Goal: Task Accomplishment & Management: Complete application form

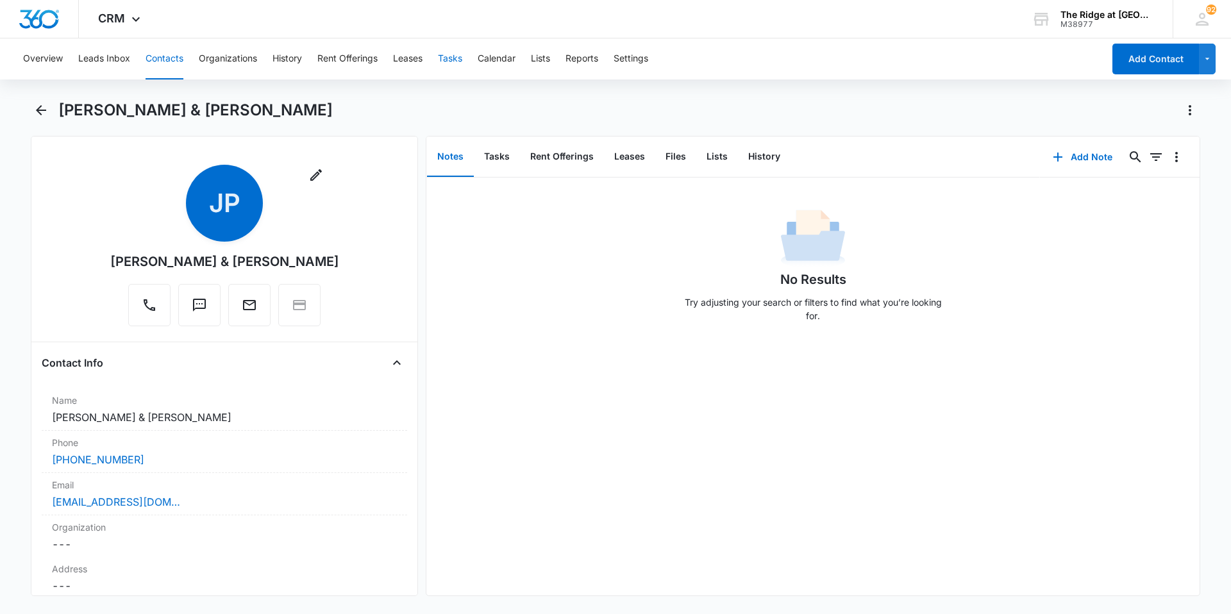
scroll to position [705, 0]
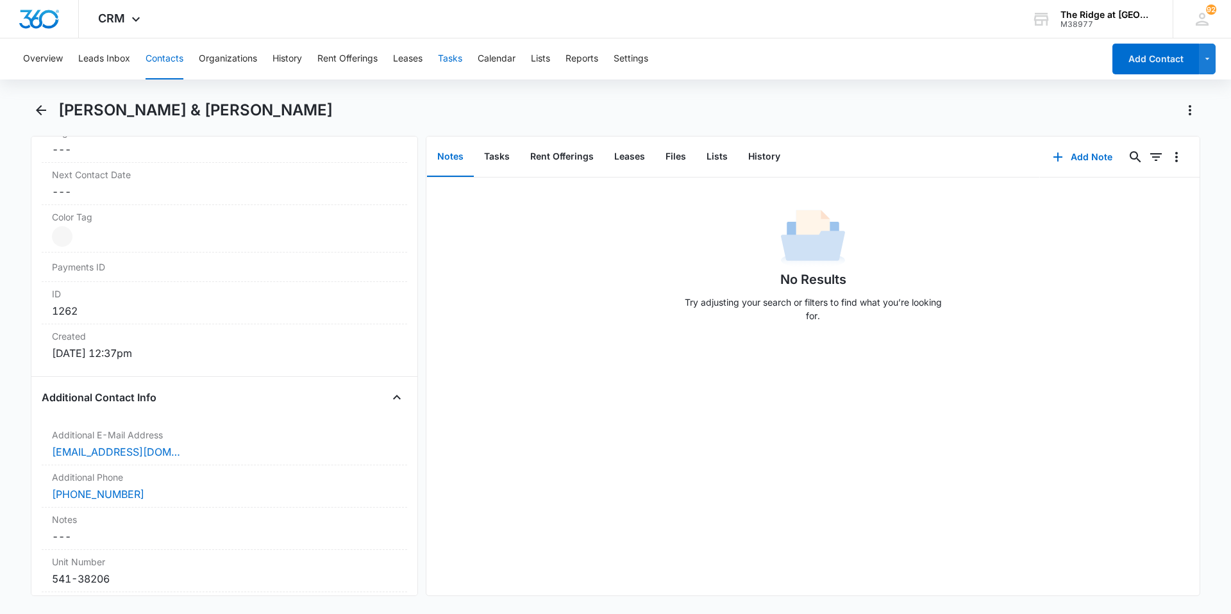
click at [453, 61] on button "Tasks" at bounding box center [450, 58] width 24 height 41
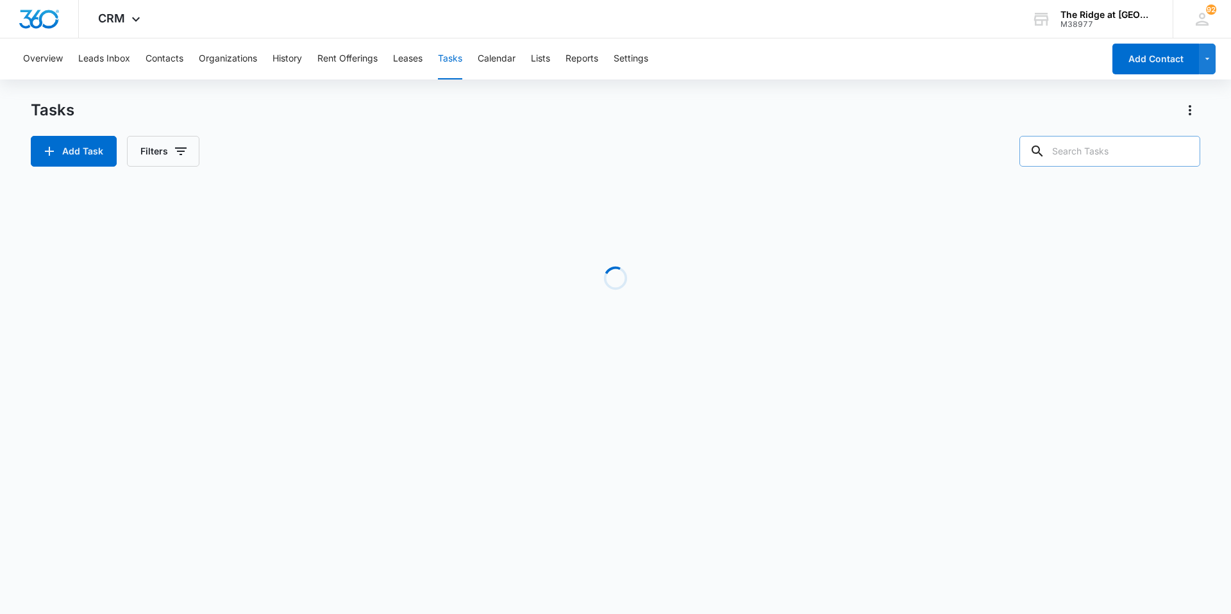
click at [1128, 149] on input "text" at bounding box center [1109, 151] width 181 height 31
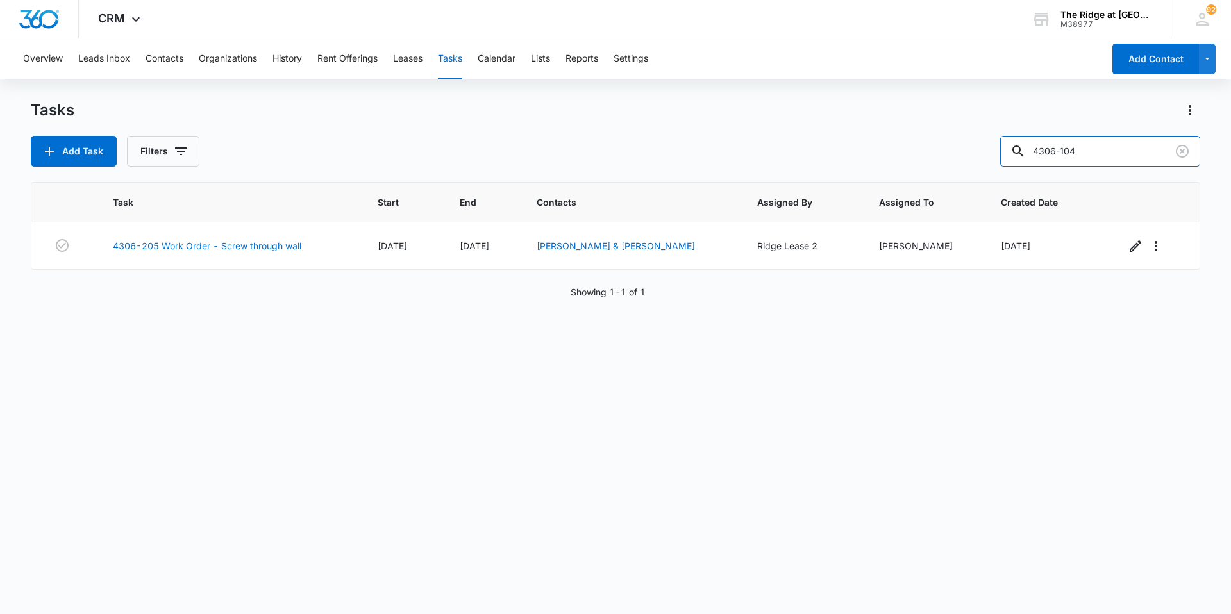
type input "4306-104"
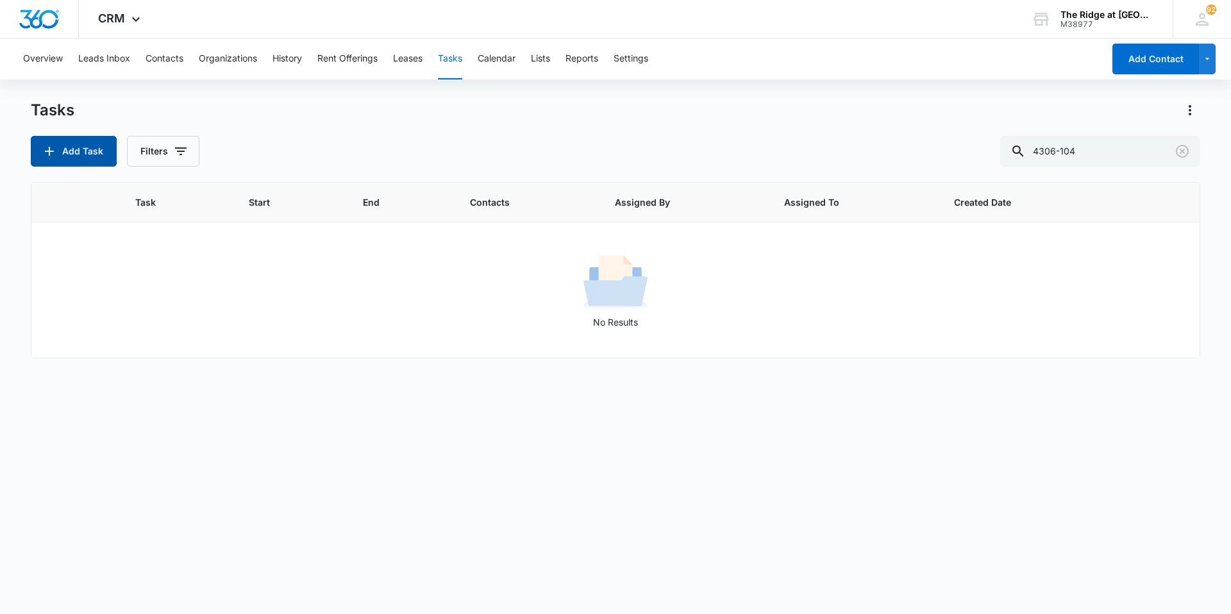
click at [81, 160] on button "Add Task" at bounding box center [74, 151] width 86 height 31
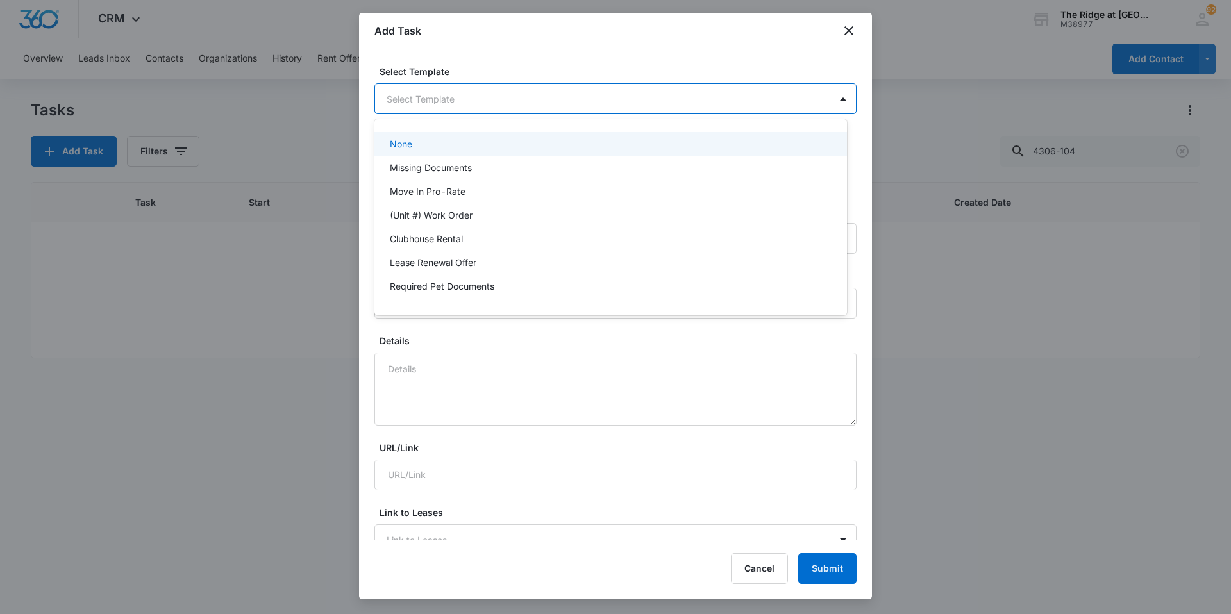
click at [424, 88] on body "CRM Apps Reputation Websites Forms CRM Email Social Content Intelligence Files …" at bounding box center [615, 307] width 1231 height 614
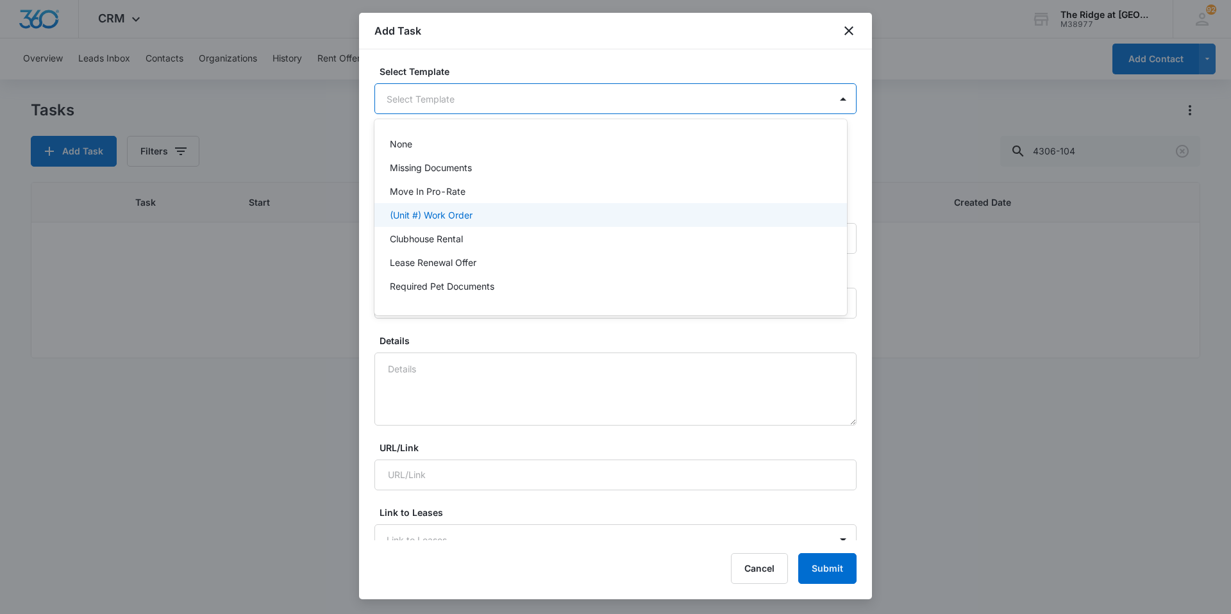
click at [452, 212] on p "(Unit #) Work Order" at bounding box center [431, 214] width 83 height 13
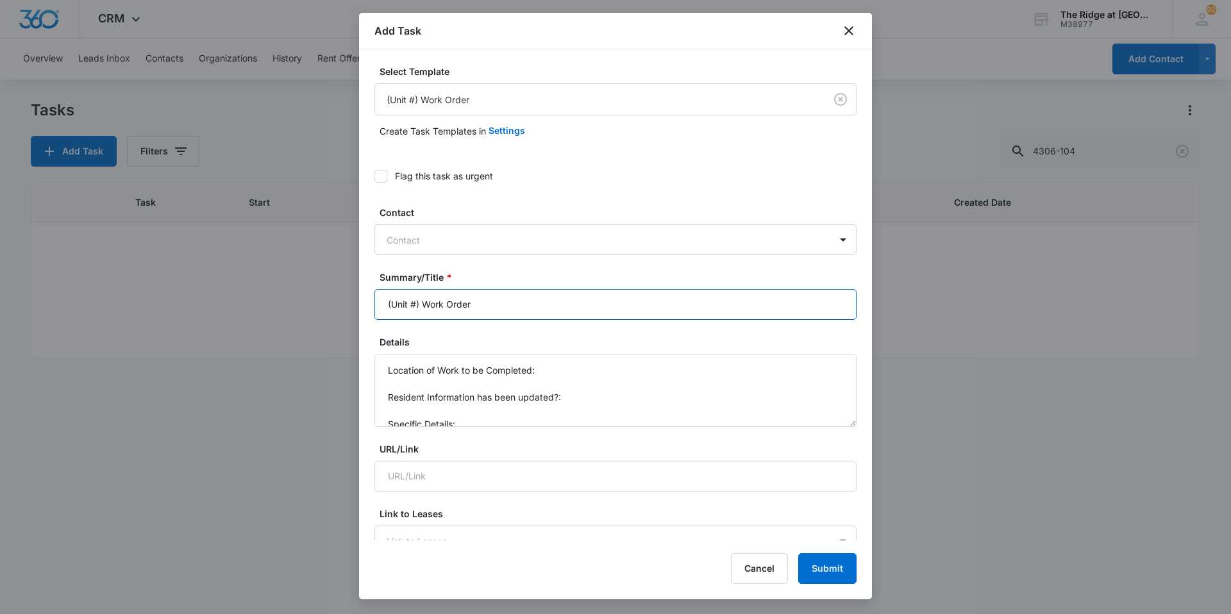
drag, startPoint x: 421, startPoint y: 305, endPoint x: 353, endPoint y: 314, distance: 69.2
click at [353, 314] on body "CRM Apps Reputation Websites Forms CRM Email Social Content Intelligence Files …" at bounding box center [615, 307] width 1231 height 614
click at [521, 305] on input "4306-104 Work Order" at bounding box center [615, 304] width 482 height 31
type input "4306-104 Work Order stove not working"
click at [491, 243] on div at bounding box center [608, 240] width 442 height 16
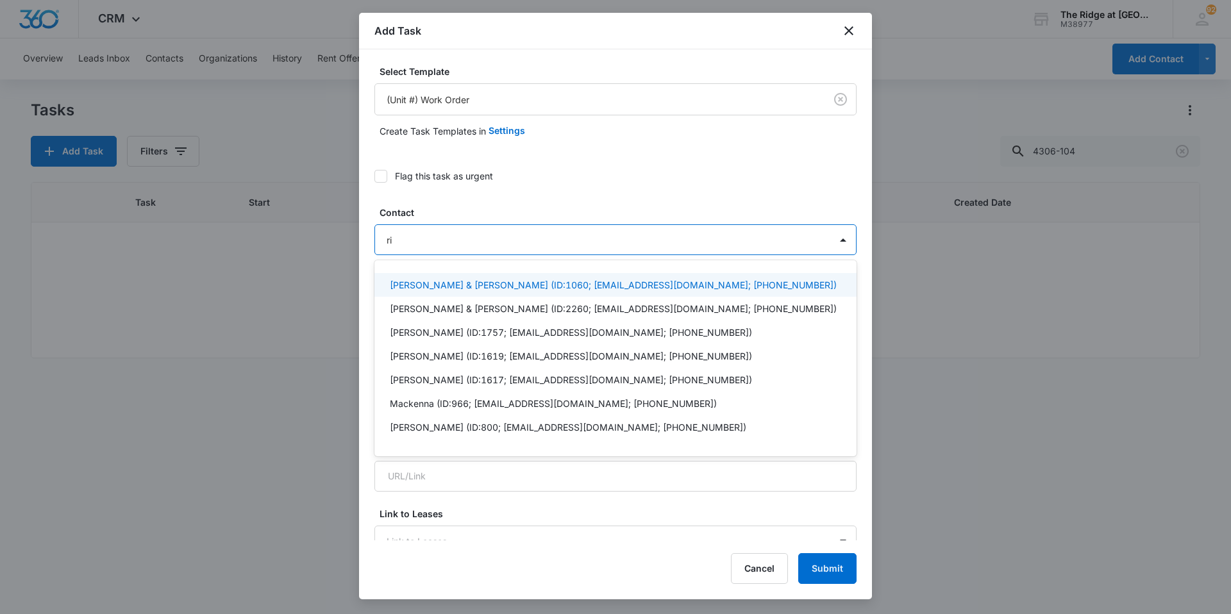
type input "r"
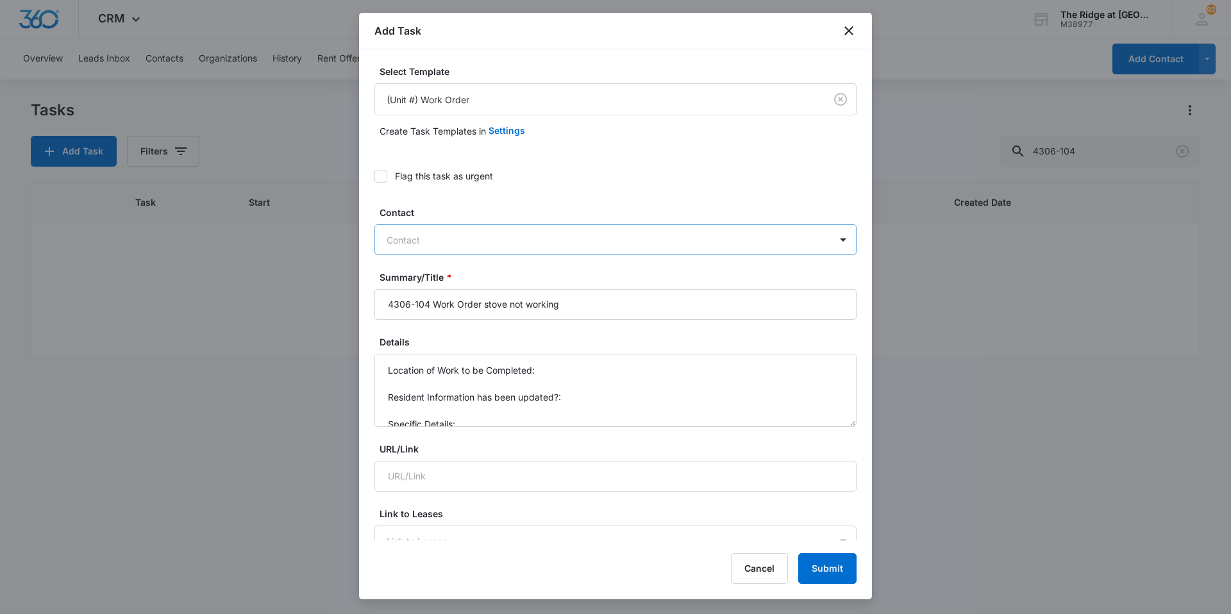
click at [489, 228] on div "Contact" at bounding box center [602, 240] width 455 height 29
paste input "[PERSON_NAME] & [PERSON_NAME]"
type input "[PERSON_NAME] & [PERSON_NAME]"
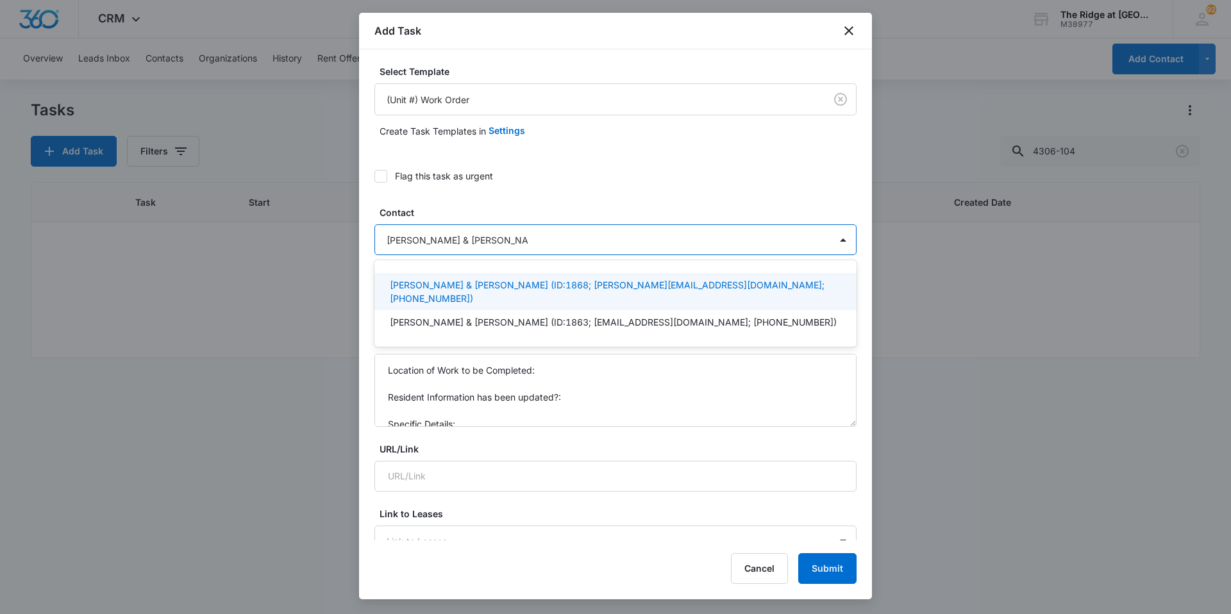
click at [460, 284] on p "[PERSON_NAME] & [PERSON_NAME] (ID:1868; [PERSON_NAME][EMAIL_ADDRESS][DOMAIN_NAM…" at bounding box center [614, 291] width 449 height 27
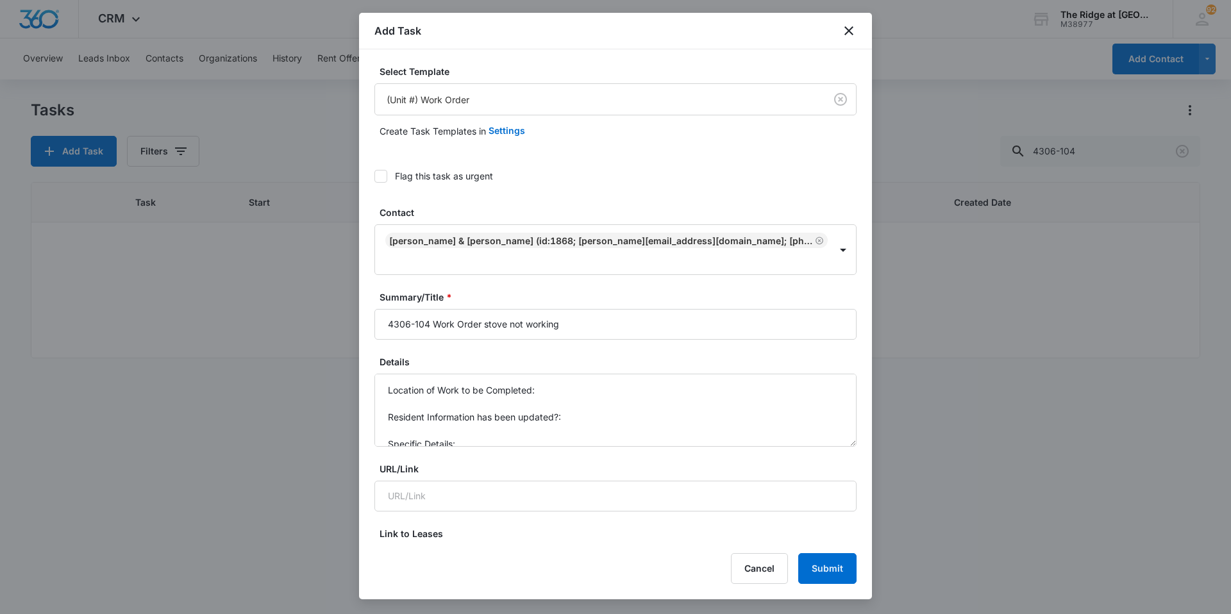
click at [595, 188] on div "Flag this task as urgent" at bounding box center [615, 176] width 482 height 29
click at [391, 177] on label "Flag this task as urgent" at bounding box center [615, 175] width 482 height 13
click at [374, 176] on input "Flag this task as urgent" at bounding box center [374, 176] width 0 height 0
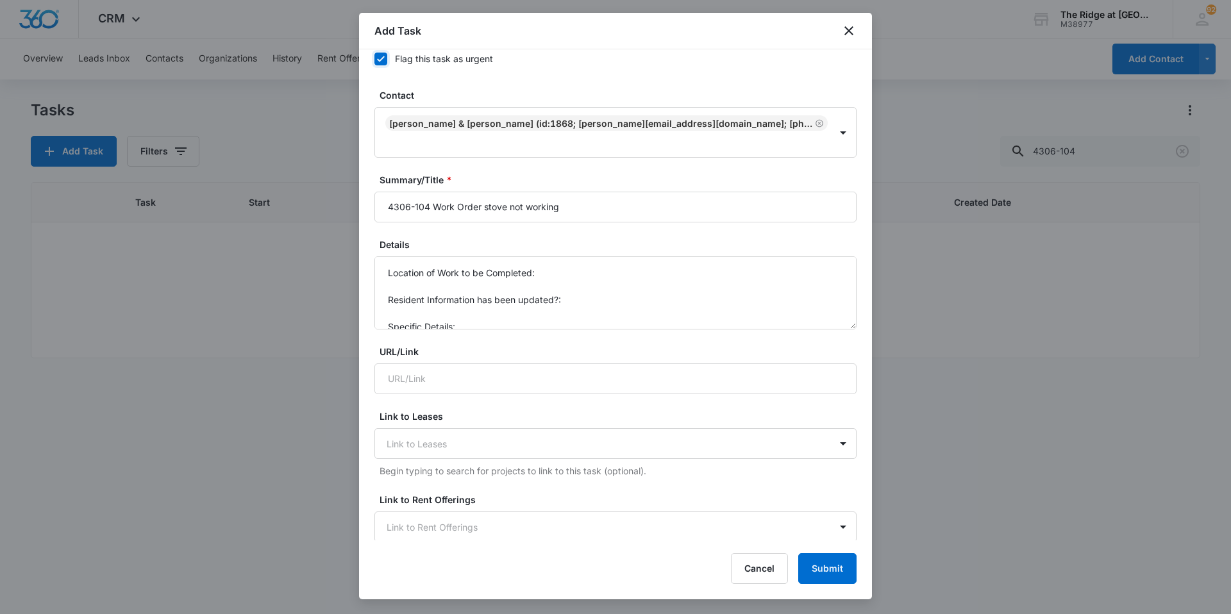
scroll to position [128, 0]
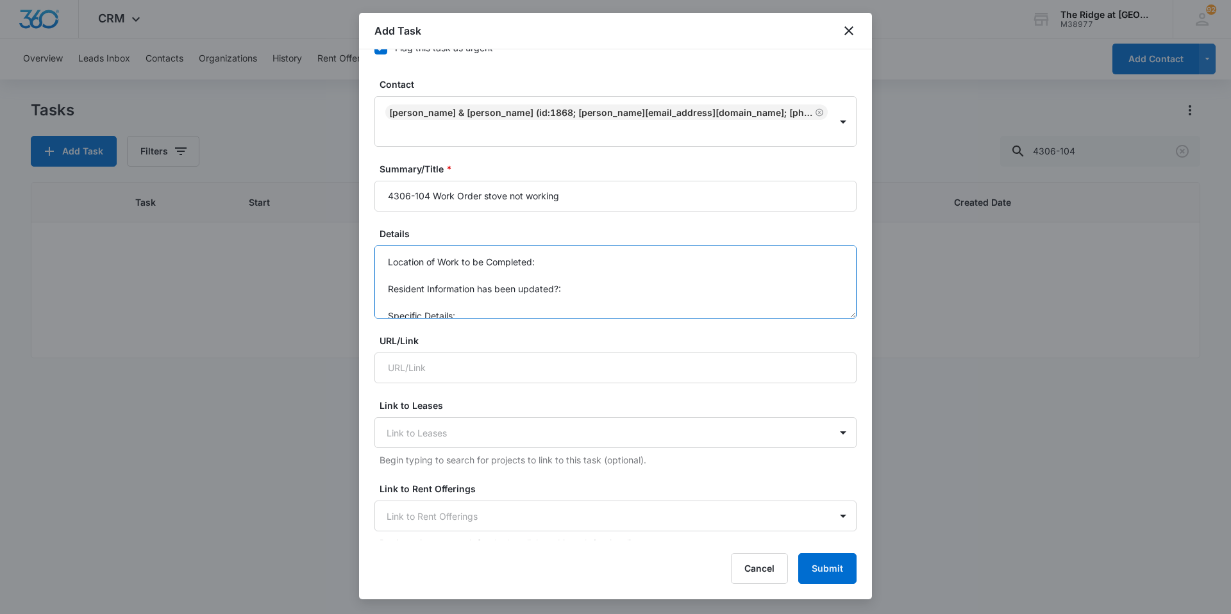
click at [514, 289] on textarea "Location of Work to be Completed: Resident Information has been updated?: Speci…" at bounding box center [615, 282] width 482 height 73
click at [508, 292] on textarea "Location of Work to be Completed: Resident Information has been updated?: Speci…" at bounding box center [615, 282] width 482 height 73
drag, startPoint x: 502, startPoint y: 292, endPoint x: 374, endPoint y: 219, distance: 147.6
click at [371, 224] on div "Select Template (Unit #) Work Order Create Task Templates in Settings Flag this…" at bounding box center [615, 294] width 513 height 491
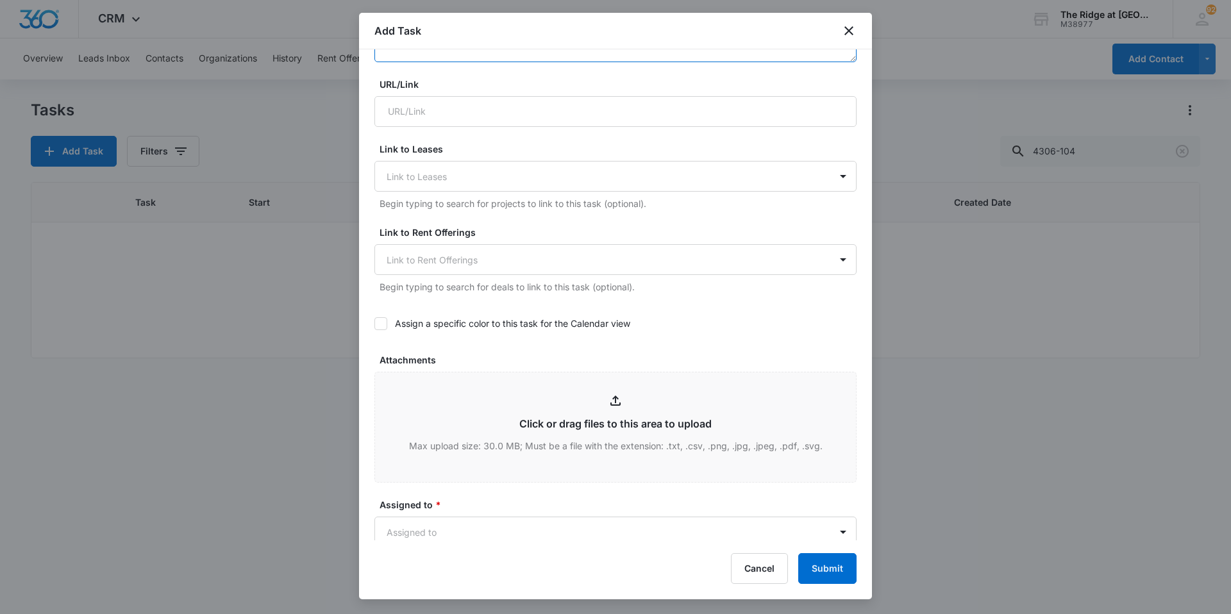
scroll to position [577, 0]
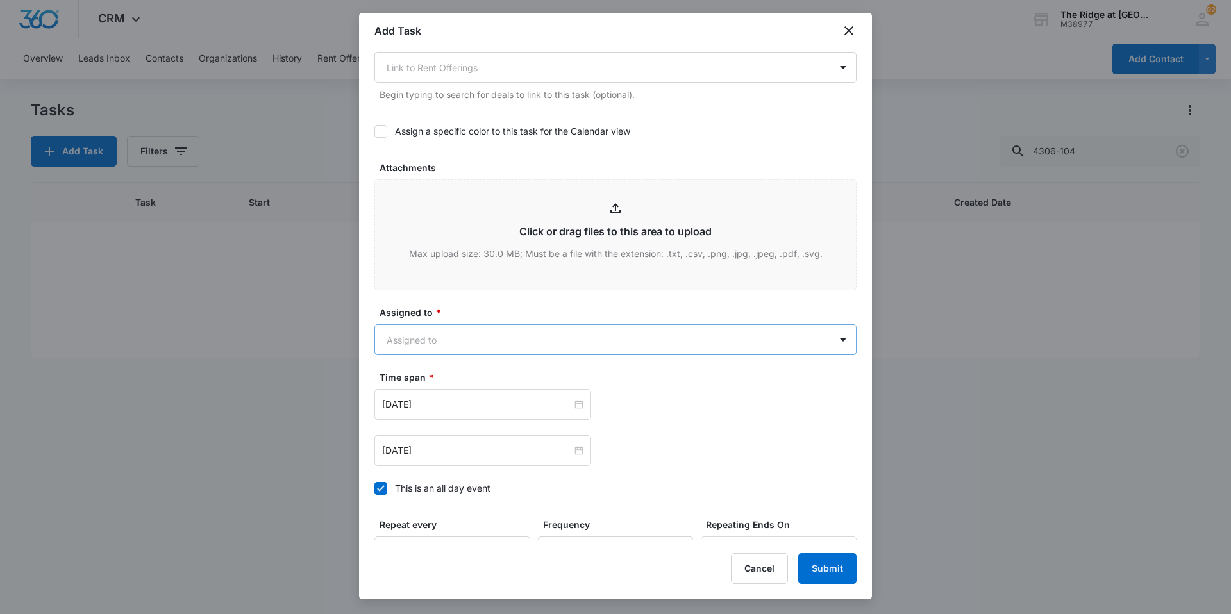
type textarea "Tenant states that they have been without a stove going on a week now. [PERSON_…"
click at [460, 318] on body "CRM Apps Reputation Websites Forms CRM Email Social Content Intelligence Files …" at bounding box center [615, 307] width 1231 height 614
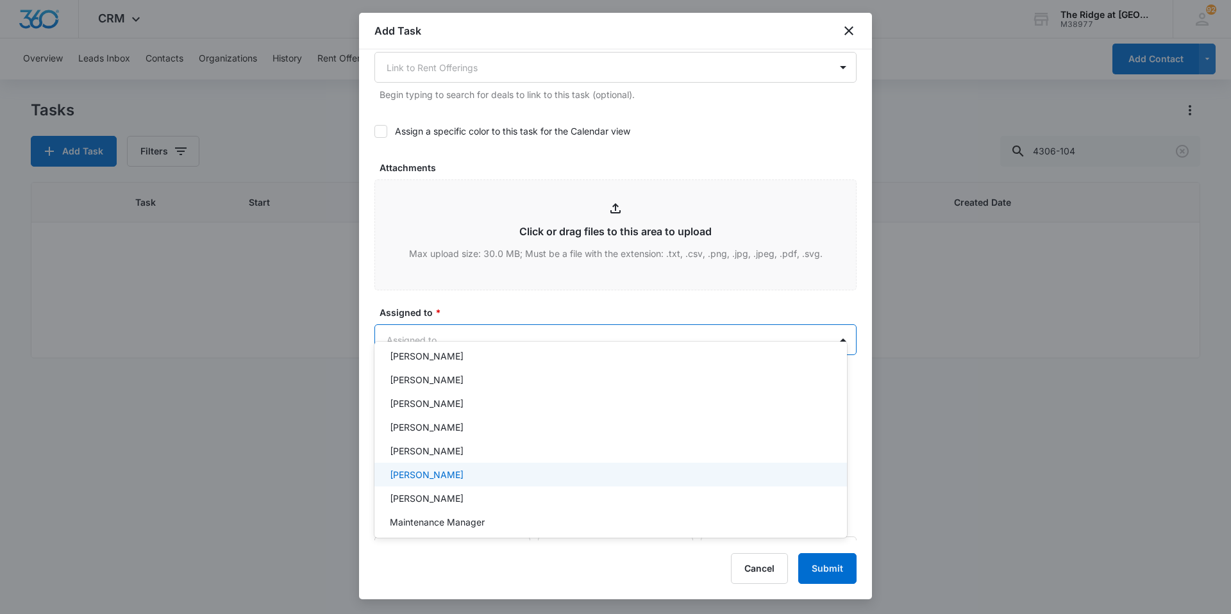
scroll to position [138, 0]
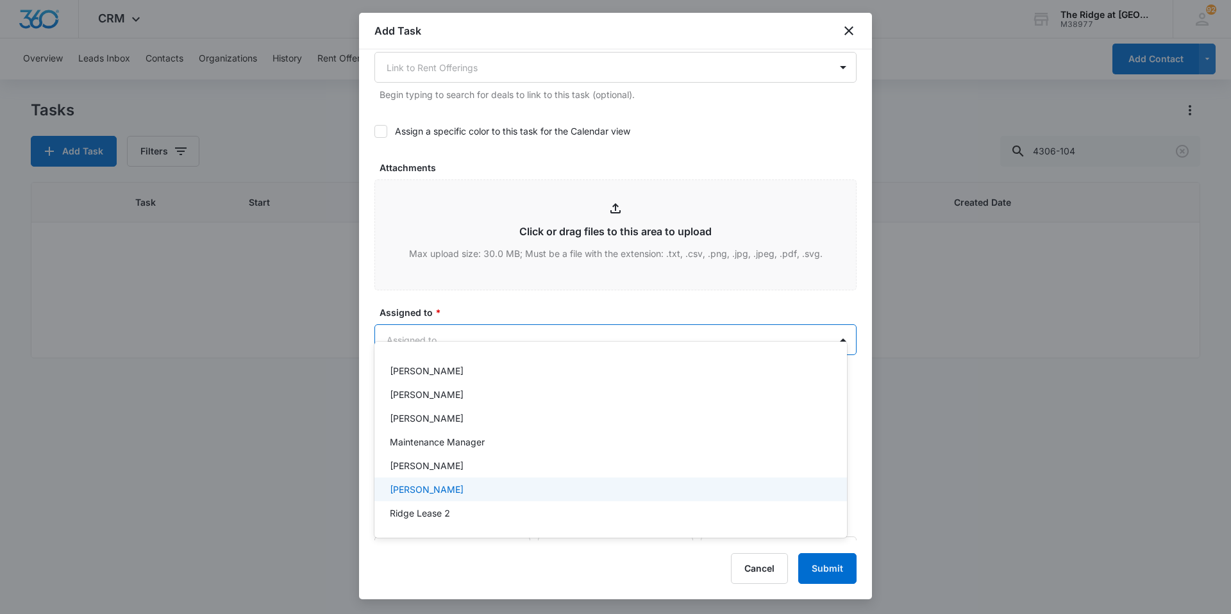
click at [446, 493] on p "[PERSON_NAME]" at bounding box center [427, 489] width 74 height 13
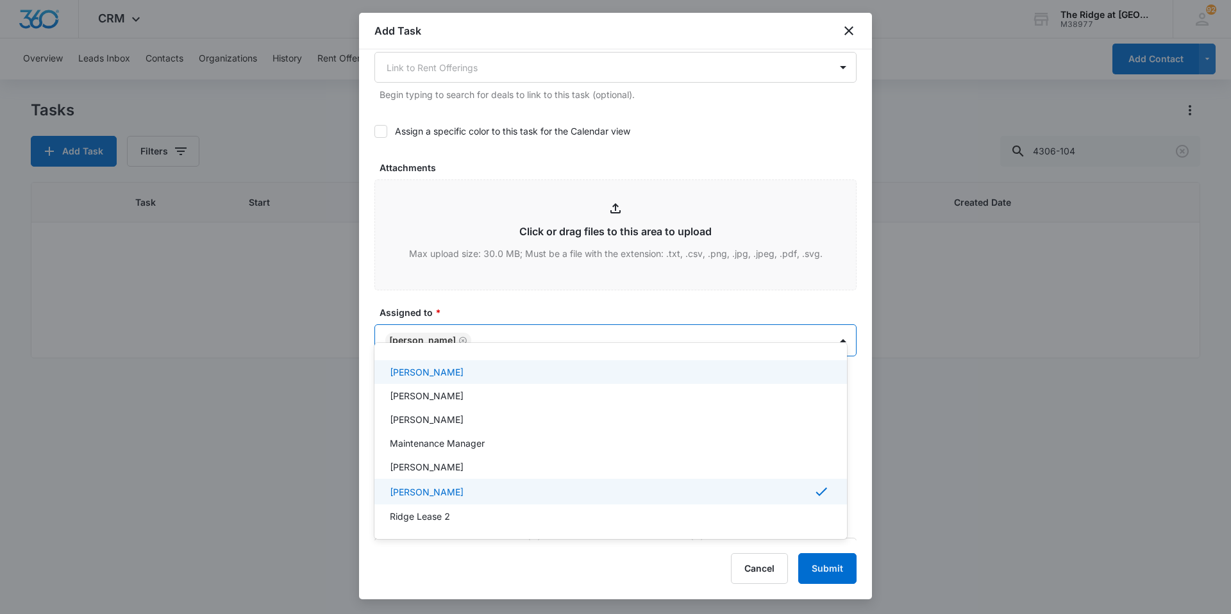
click at [511, 303] on div at bounding box center [615, 307] width 1231 height 614
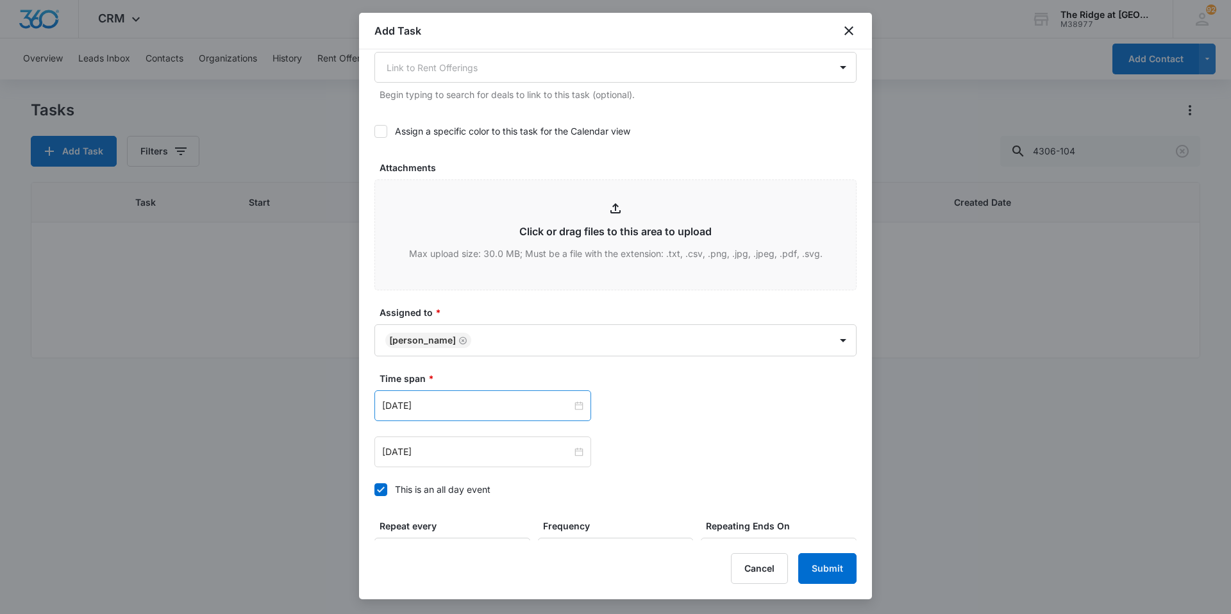
click at [467, 390] on div "[DATE]" at bounding box center [482, 405] width 217 height 31
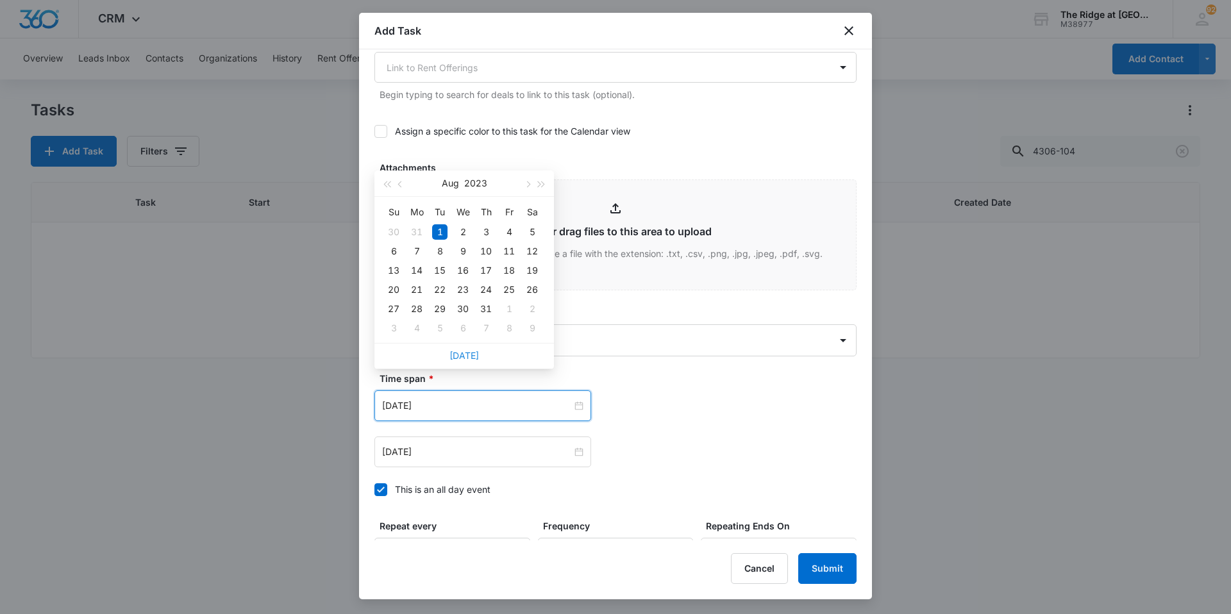
click at [472, 356] on link "[DATE]" at bounding box center [463, 355] width 29 height 11
type input "[DATE]"
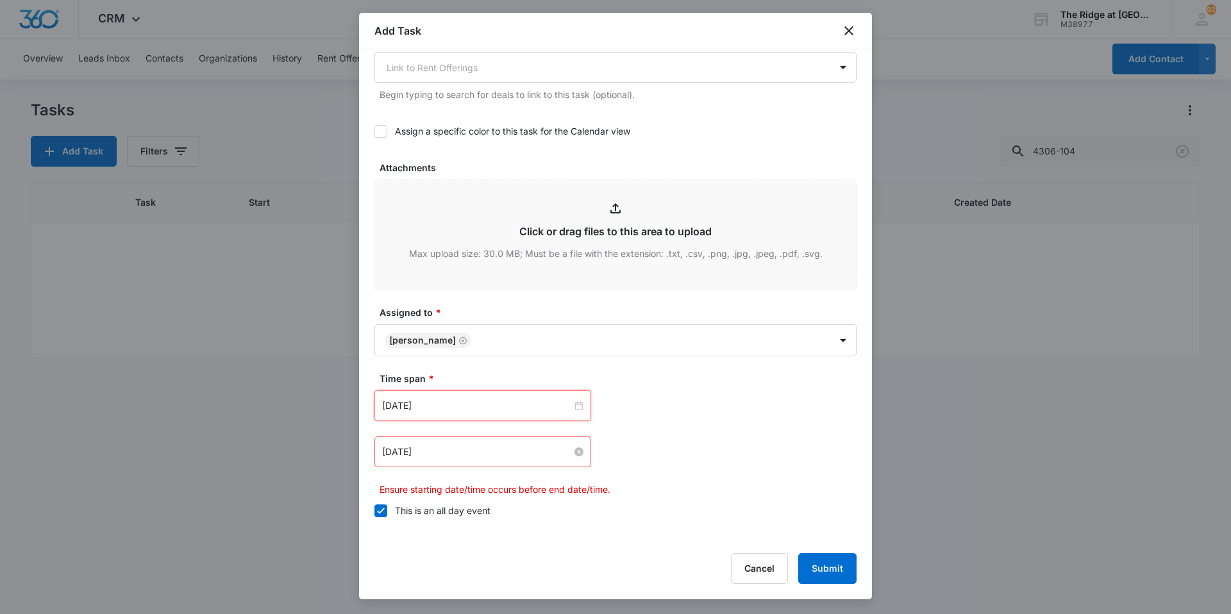
click at [467, 445] on input "[DATE]" at bounding box center [477, 452] width 190 height 14
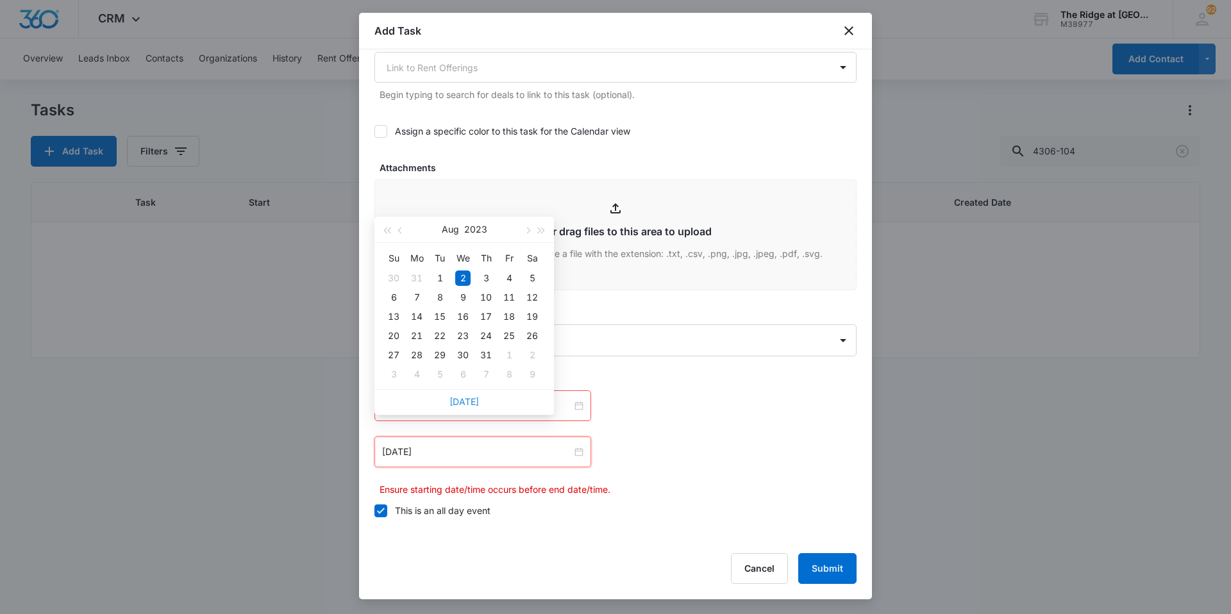
click at [465, 398] on link "[DATE]" at bounding box center [463, 401] width 29 height 11
type input "[DATE]"
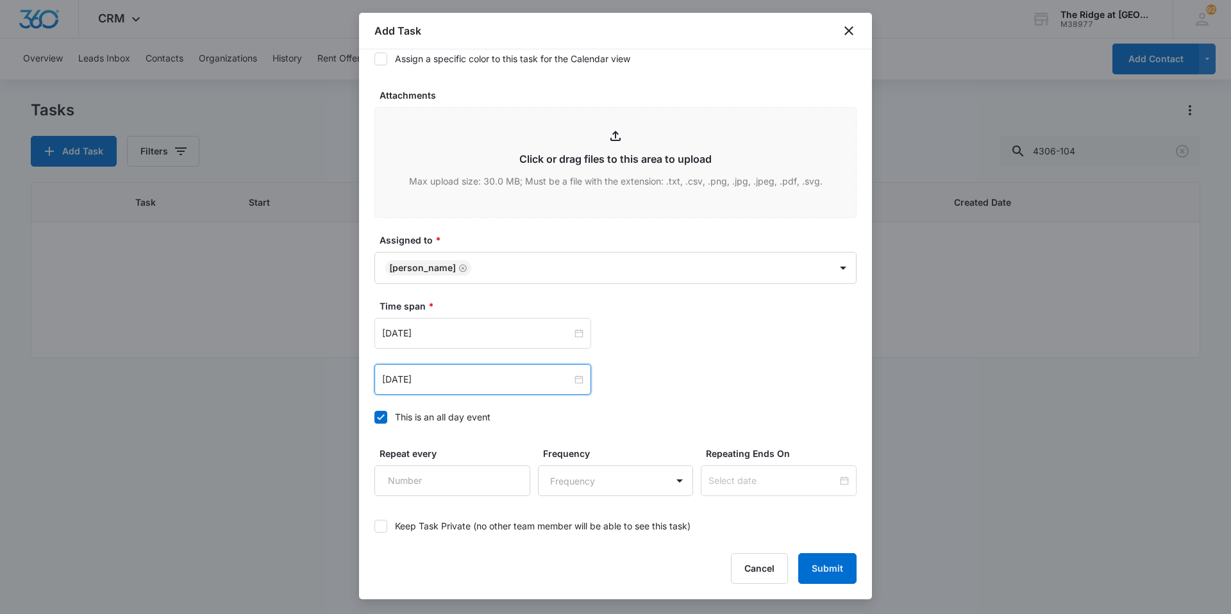
scroll to position [696, 0]
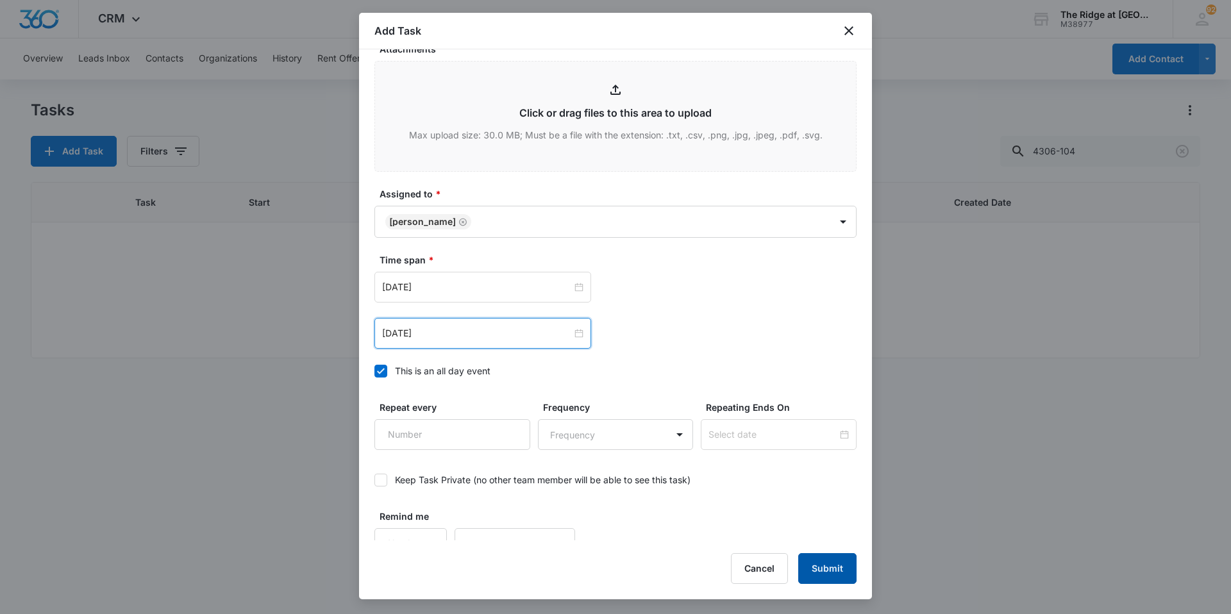
click at [844, 569] on button "Submit" at bounding box center [827, 568] width 58 height 31
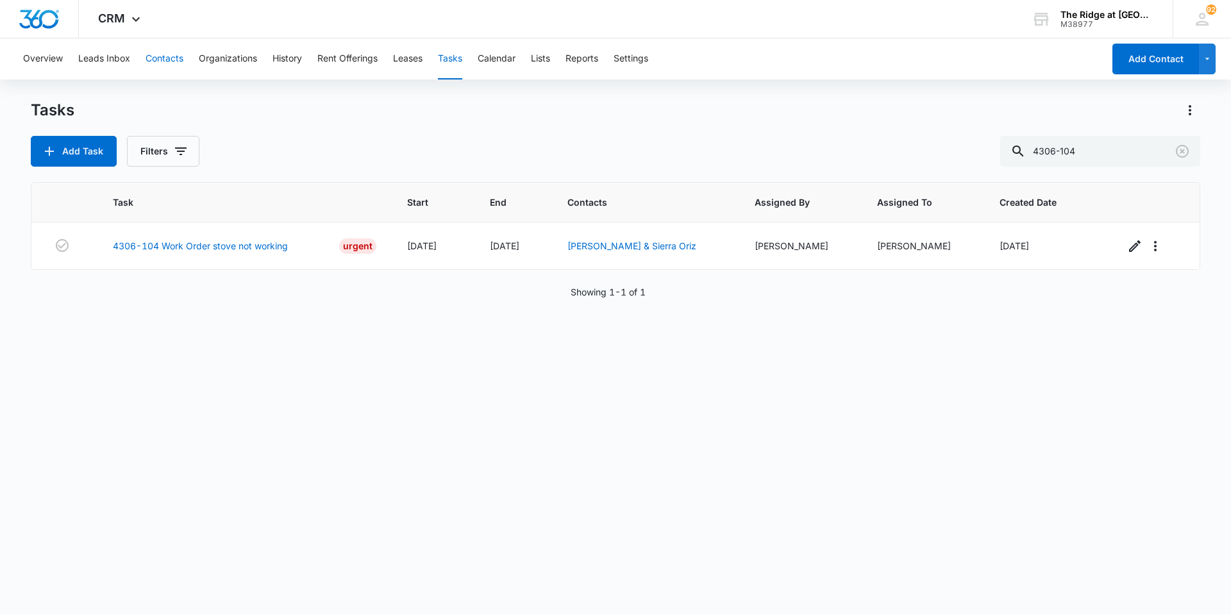
click at [171, 60] on button "Contacts" at bounding box center [165, 58] width 38 height 41
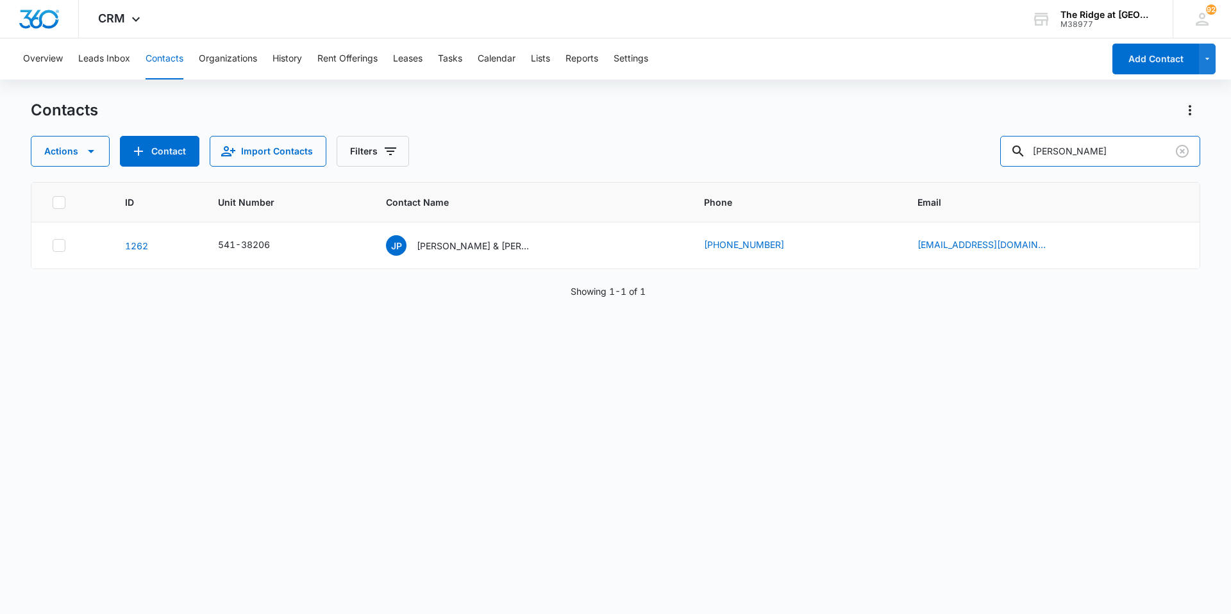
drag, startPoint x: 1076, startPoint y: 162, endPoint x: 956, endPoint y: 161, distance: 120.5
click at [956, 161] on div "Actions Contact Import Contacts Filters [PERSON_NAME]" at bounding box center [615, 151] width 1169 height 31
type input "[PERSON_NAME]"
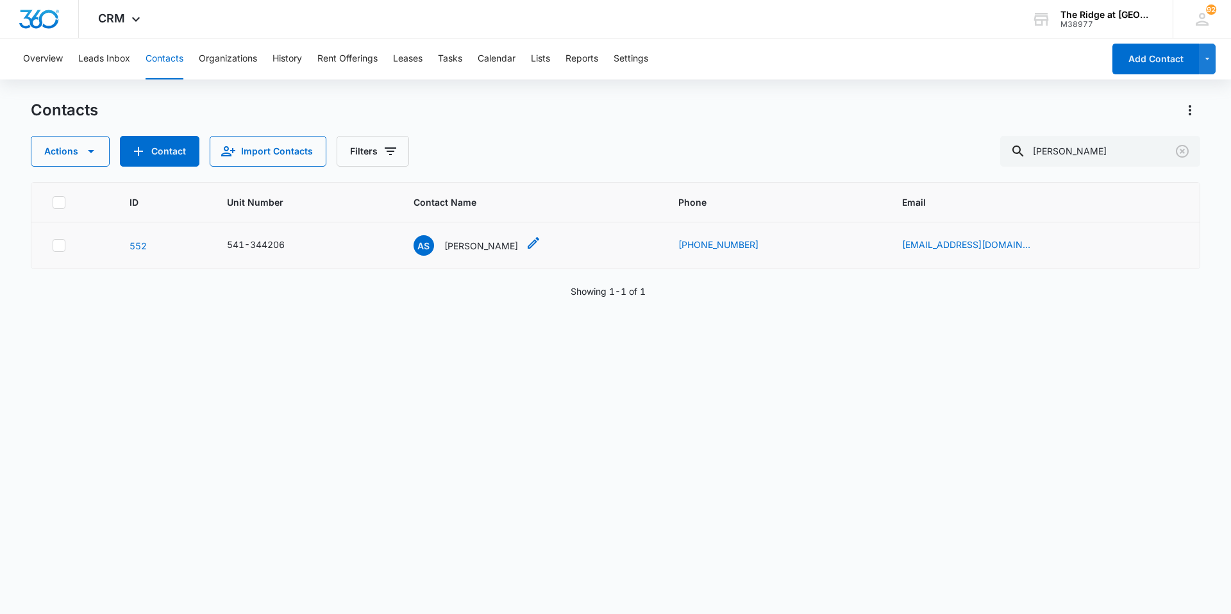
click at [490, 247] on p "[PERSON_NAME]" at bounding box center [481, 245] width 74 height 13
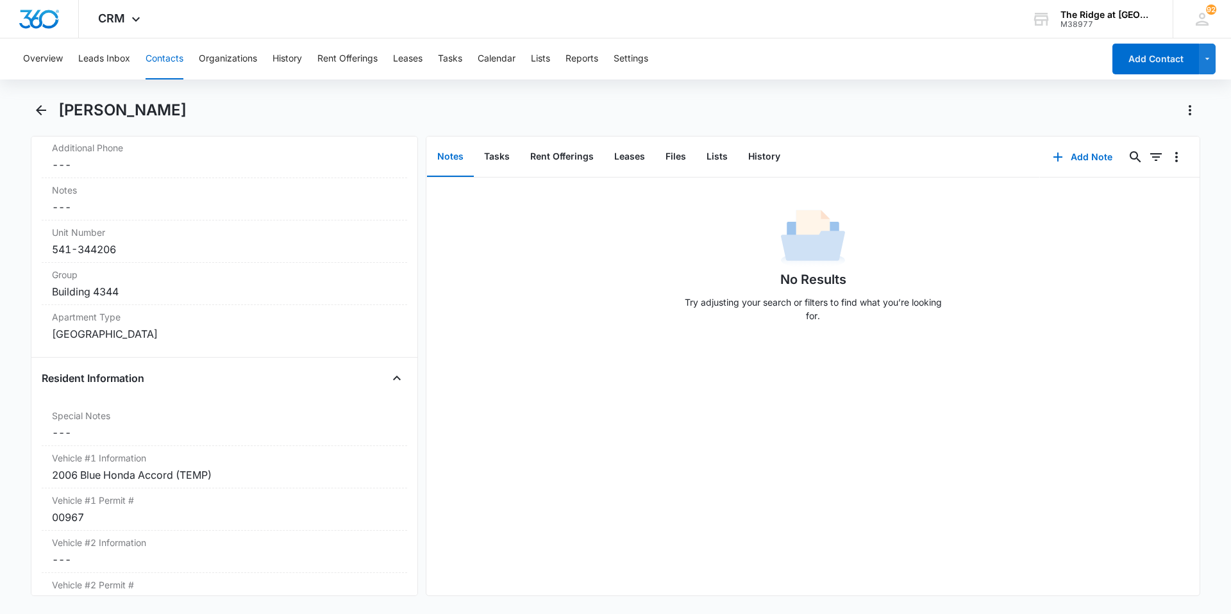
scroll to position [1026, 0]
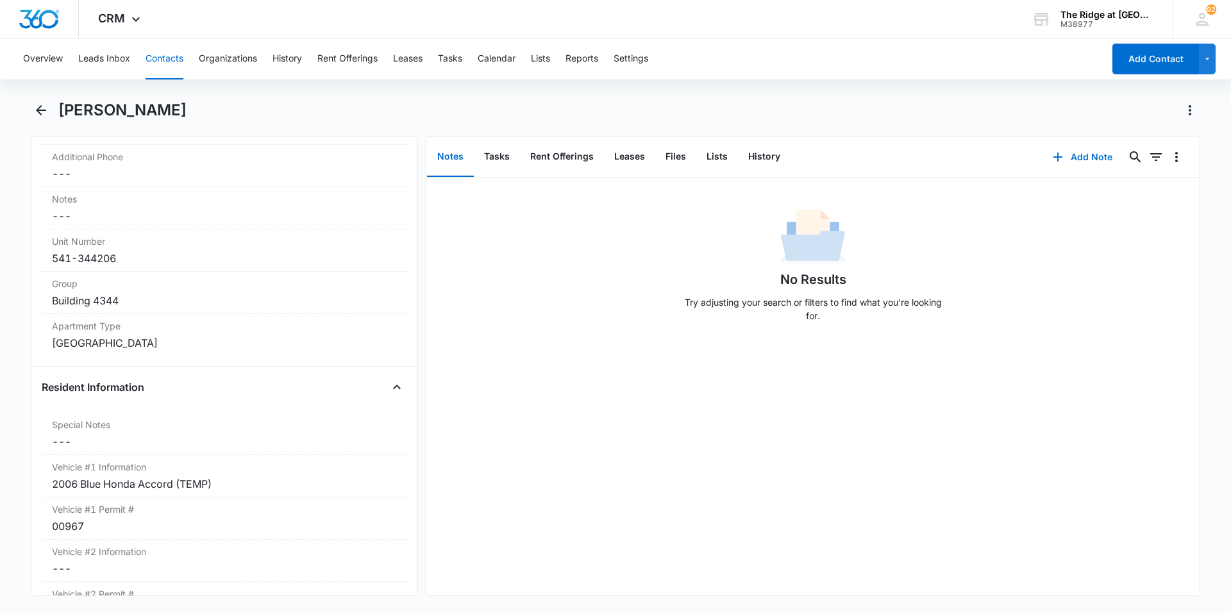
click at [153, 63] on button "Contacts" at bounding box center [165, 58] width 38 height 41
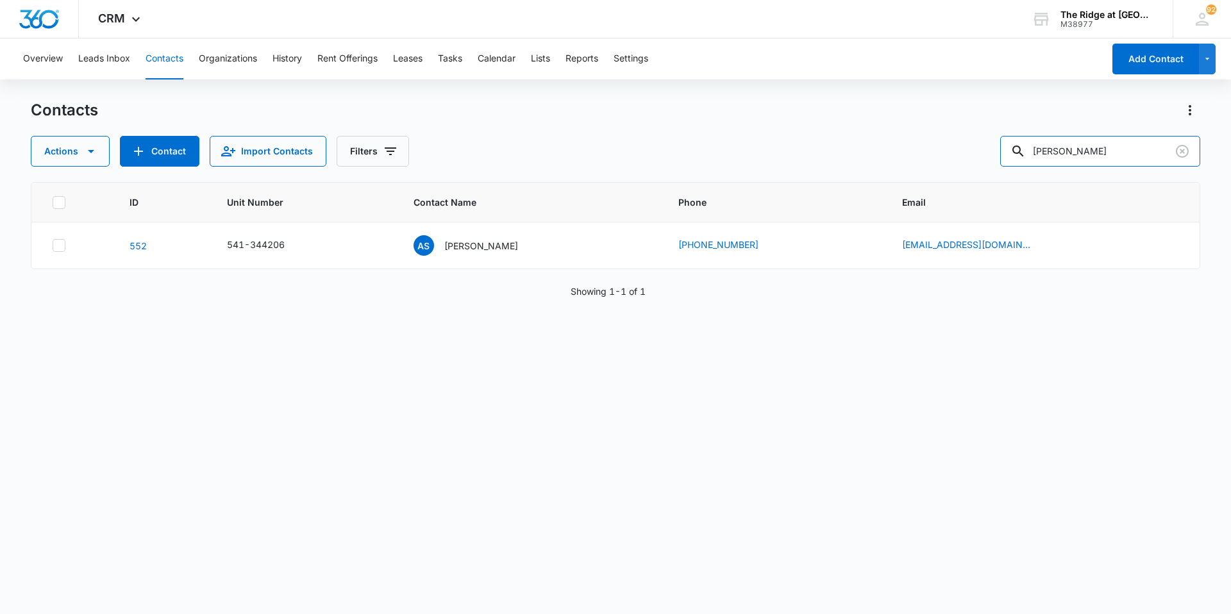
drag, startPoint x: 1109, startPoint y: 153, endPoint x: 931, endPoint y: 164, distance: 178.6
click at [908, 164] on div "Actions Contact Import Contacts Filters [PERSON_NAME]" at bounding box center [615, 151] width 1169 height 31
type input "[PERSON_NAME]"
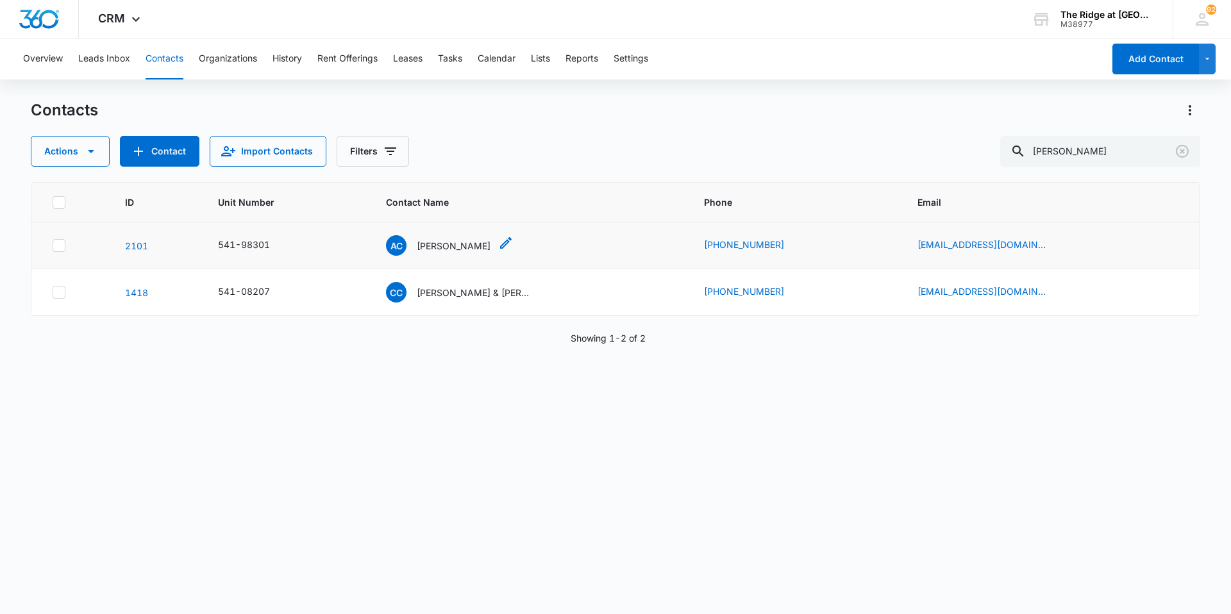
click at [461, 248] on p "[PERSON_NAME]" at bounding box center [454, 245] width 74 height 13
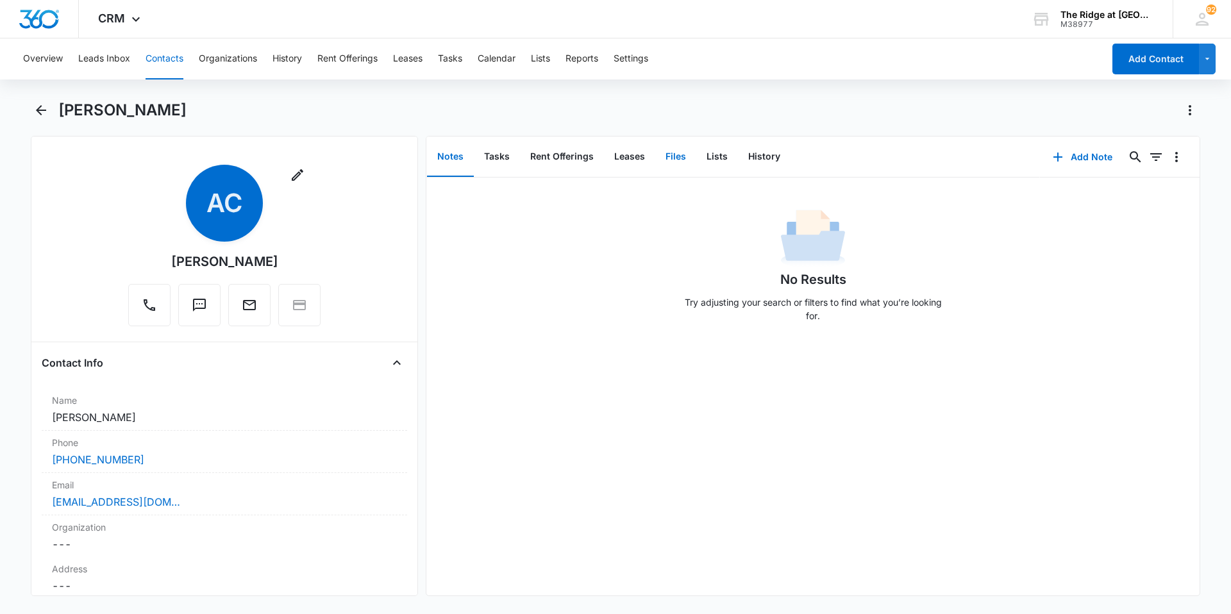
click at [669, 152] on button "Files" at bounding box center [675, 157] width 41 height 40
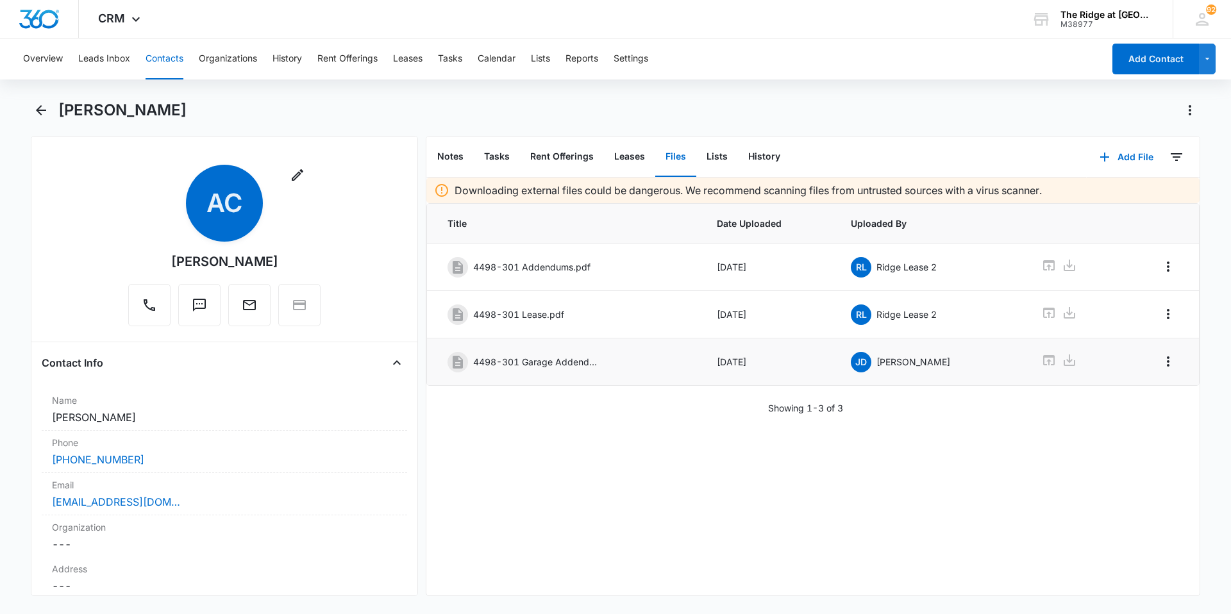
click at [537, 361] on p "4498-301 Garage Addendum.pdf" at bounding box center [537, 361] width 128 height 13
click at [1041, 359] on icon at bounding box center [1048, 360] width 15 height 15
